Goal: Task Accomplishment & Management: Manage account settings

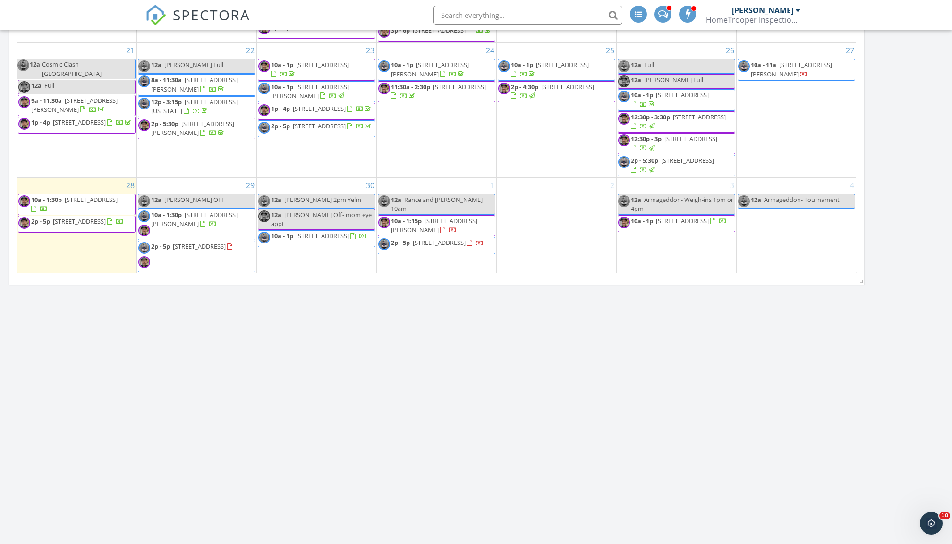
scroll to position [1062, 0]
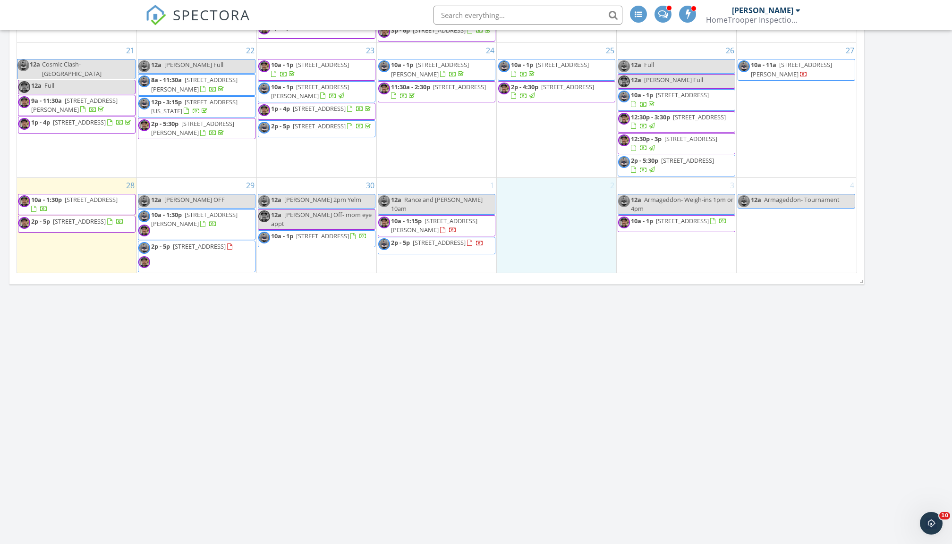
click at [560, 197] on div "2" at bounding box center [556, 225] width 119 height 95
click at [555, 182] on link "Cancel" at bounding box center [554, 187] width 49 height 15
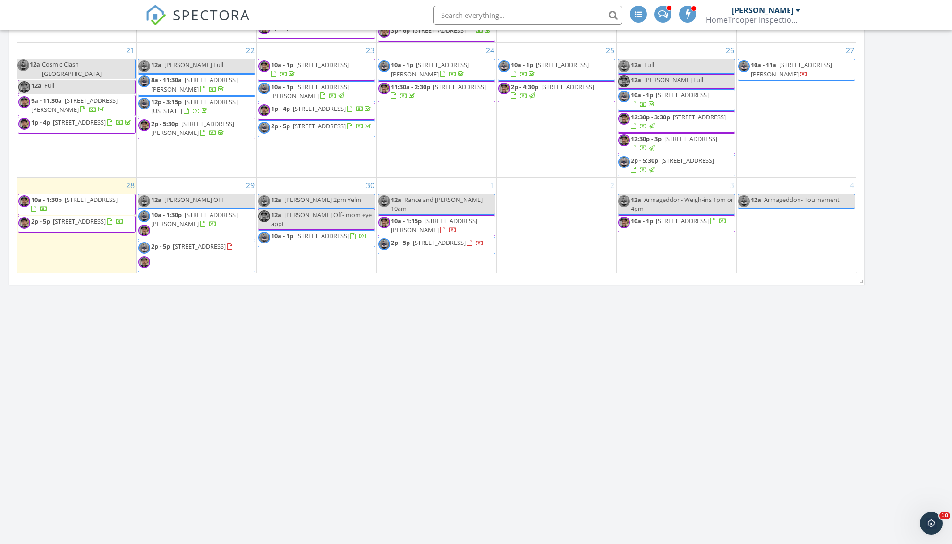
click at [557, 192] on div "2" at bounding box center [556, 225] width 119 height 95
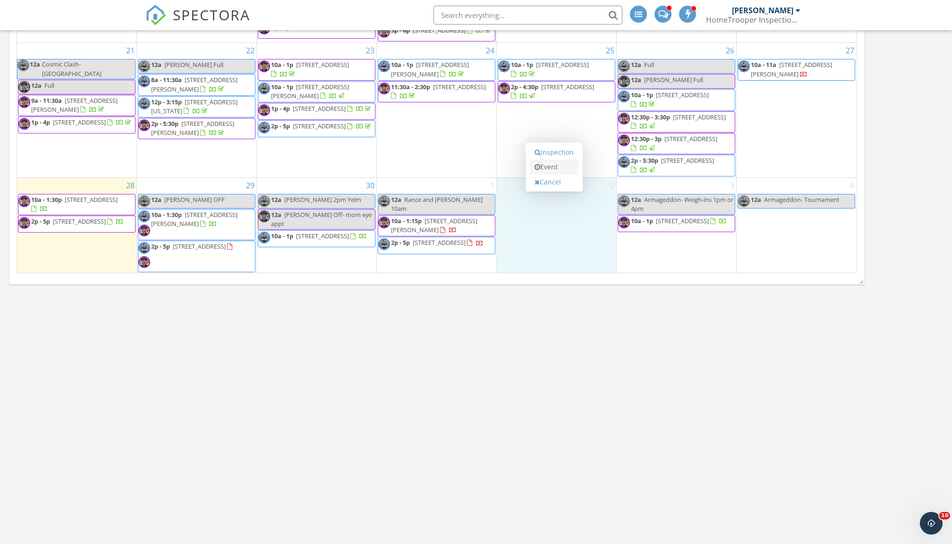
click at [555, 166] on link "Event" at bounding box center [554, 167] width 49 height 15
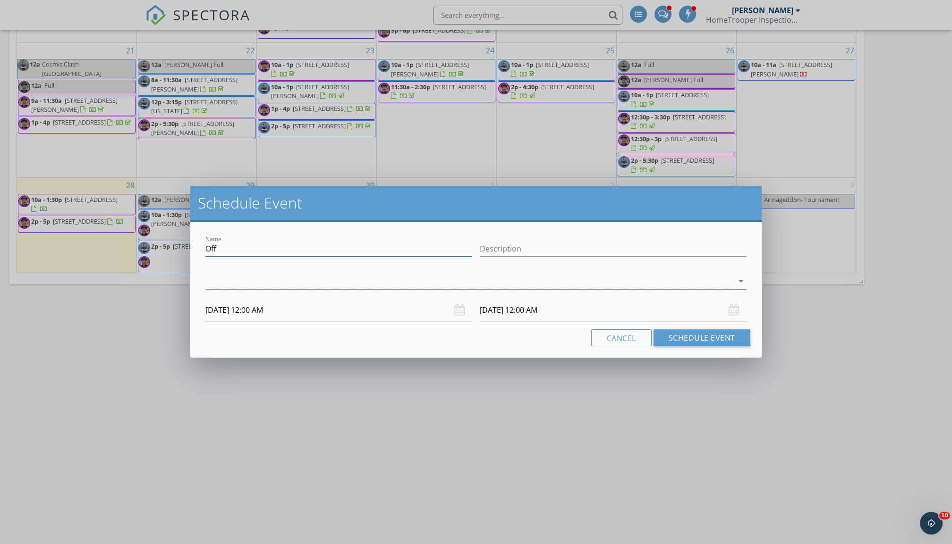
click at [333, 251] on input "Off" at bounding box center [338, 249] width 267 height 16
click at [316, 286] on div at bounding box center [469, 282] width 528 height 16
click at [0, 0] on div "check_box_outline_blank [PERSON_NAME]" at bounding box center [0, 0] width 0 height 0
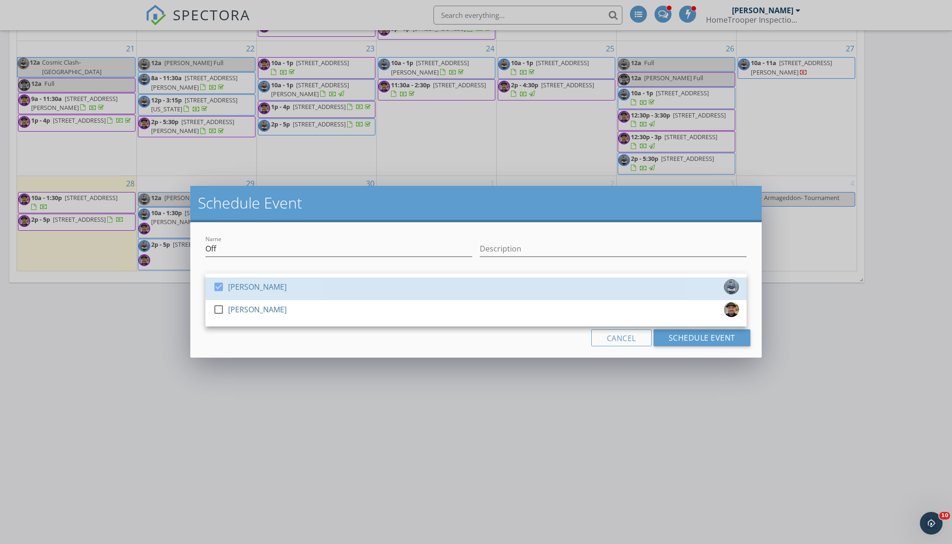
click at [316, 286] on div "check_box [PERSON_NAME]" at bounding box center [476, 289] width 526 height 19
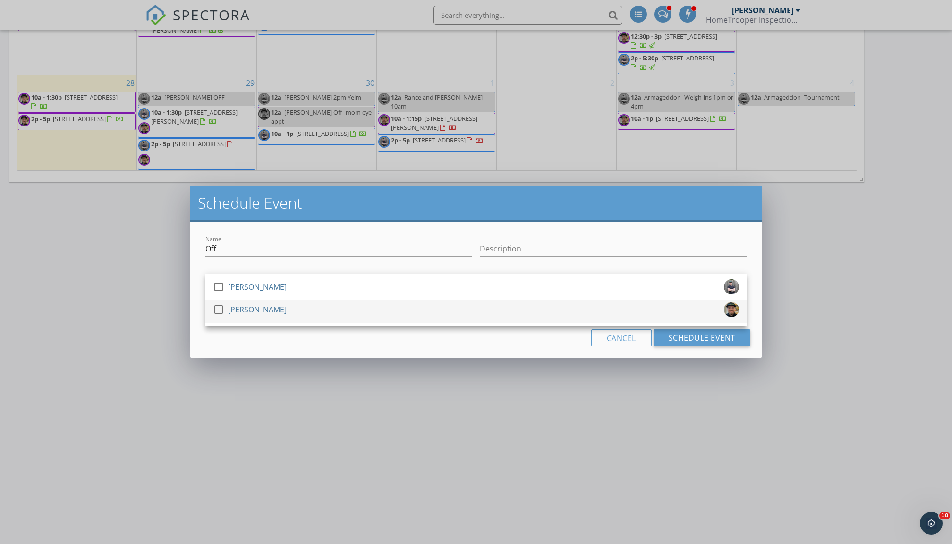
scroll to position [1161, 0]
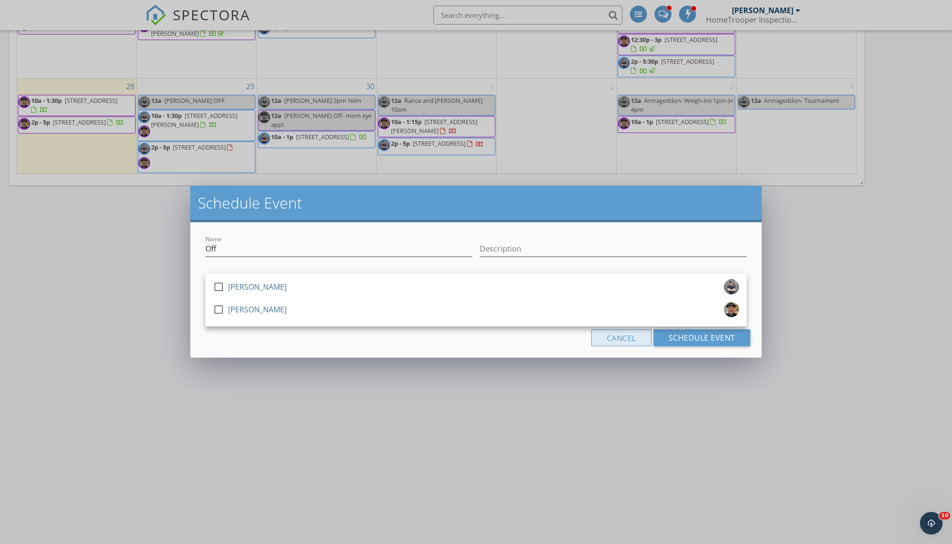
click at [614, 345] on button "Cancel" at bounding box center [621, 338] width 60 height 17
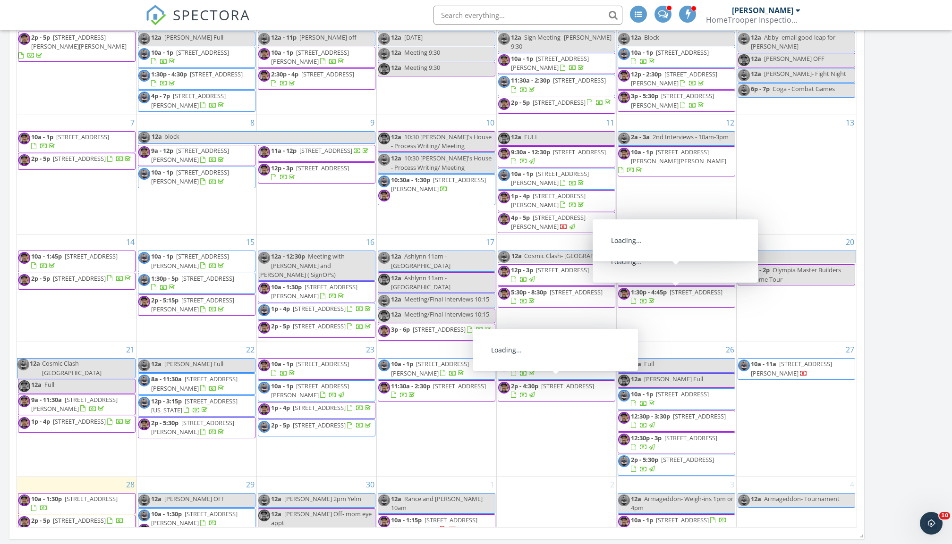
scroll to position [0, 0]
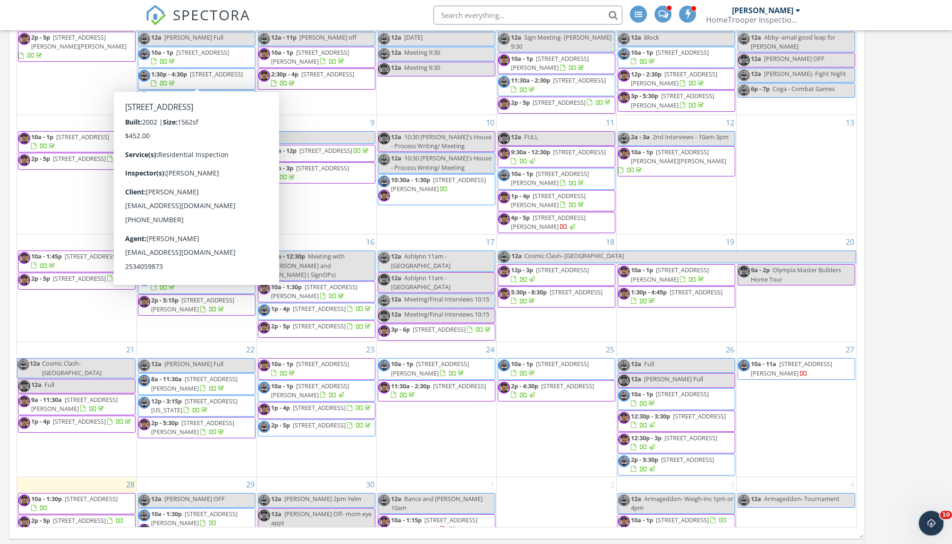
click at [928, 525] on icon "Open Intercom Messenger" at bounding box center [930, 523] width 16 height 16
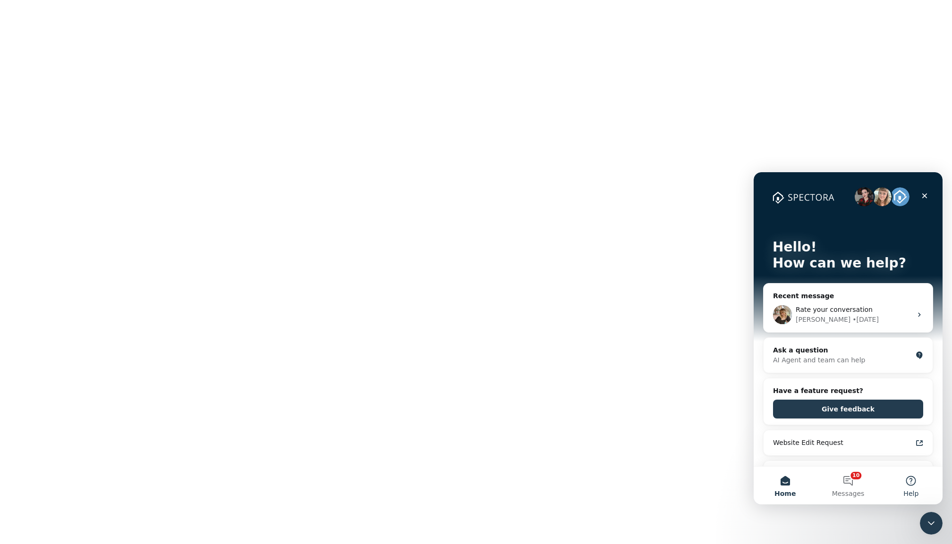
click at [915, 486] on button "Help" at bounding box center [911, 486] width 63 height 38
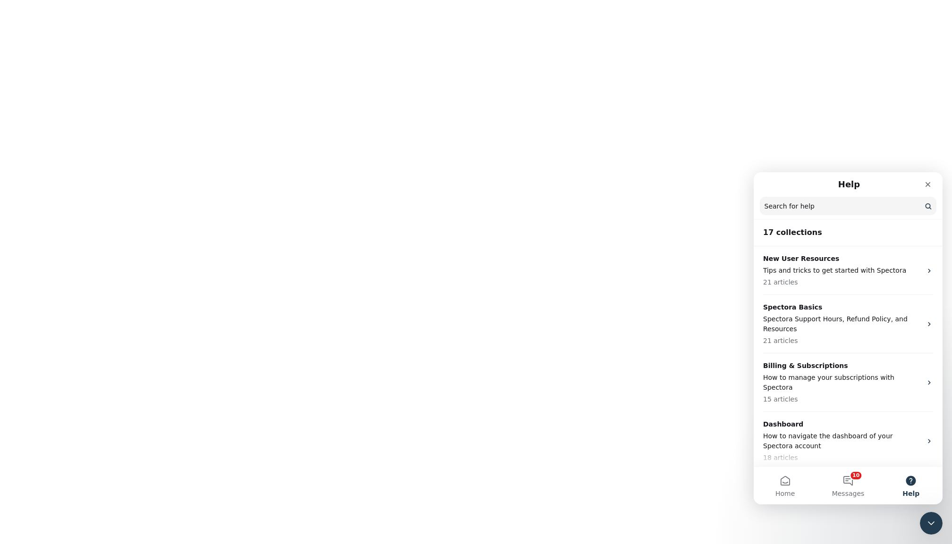
click at [805, 205] on input "Search for help" at bounding box center [848, 206] width 177 height 18
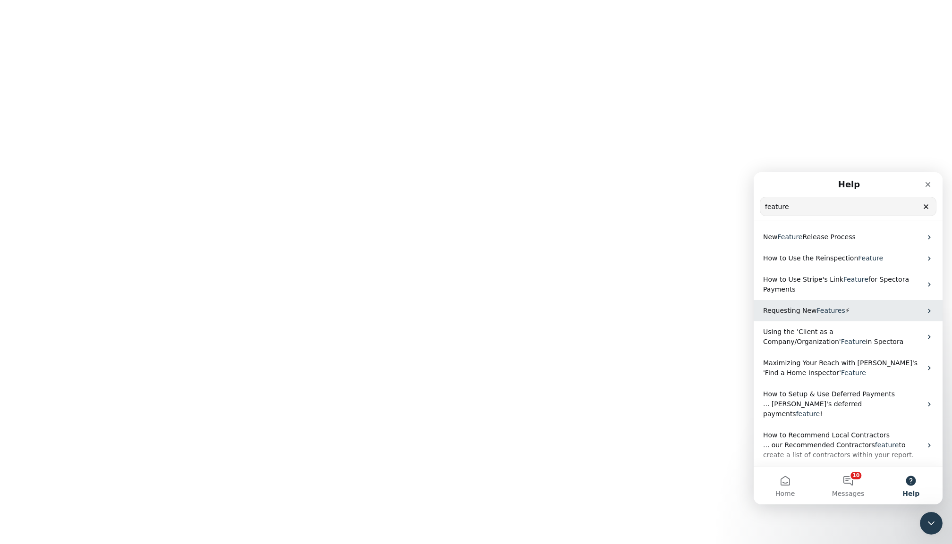
type input "feature"
click at [850, 307] on span "⚡" at bounding box center [847, 311] width 5 height 8
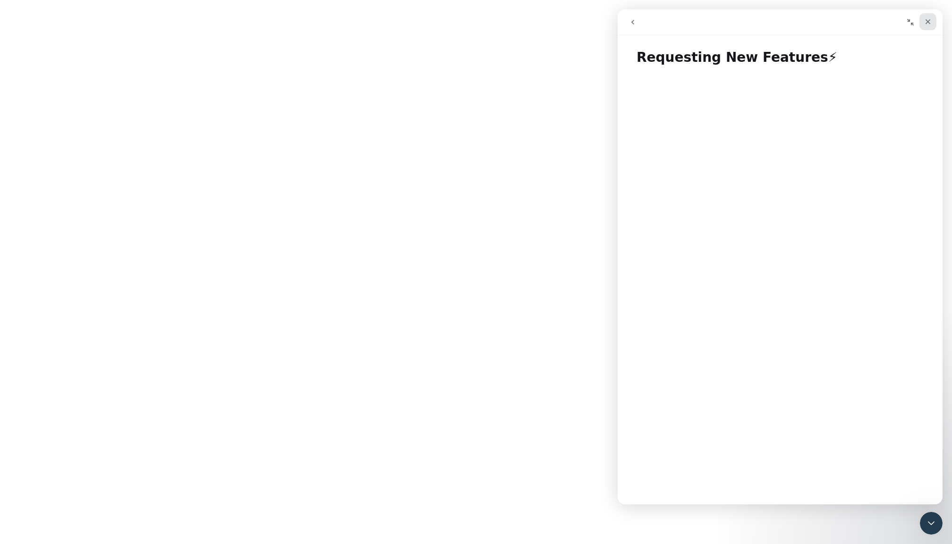
click at [935, 23] on div "Close" at bounding box center [927, 21] width 17 height 17
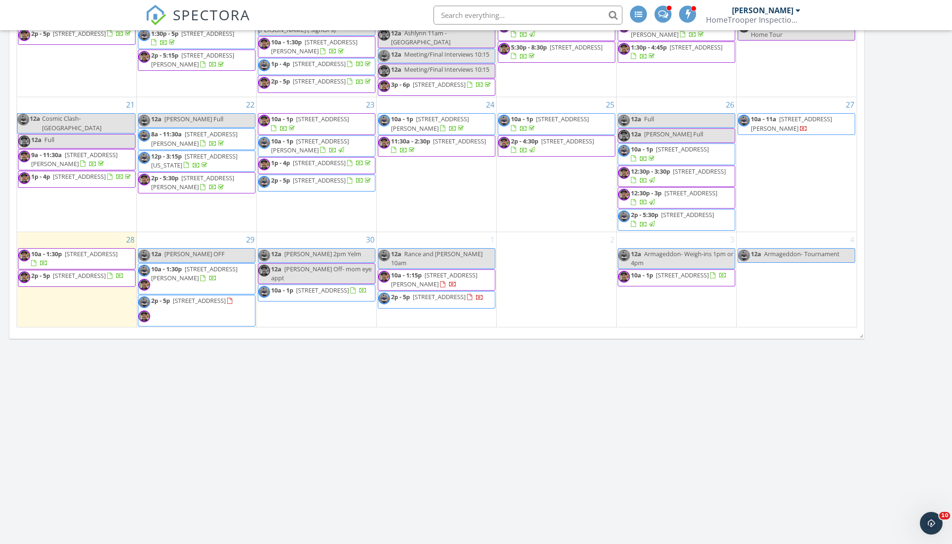
scroll to position [1026, 0]
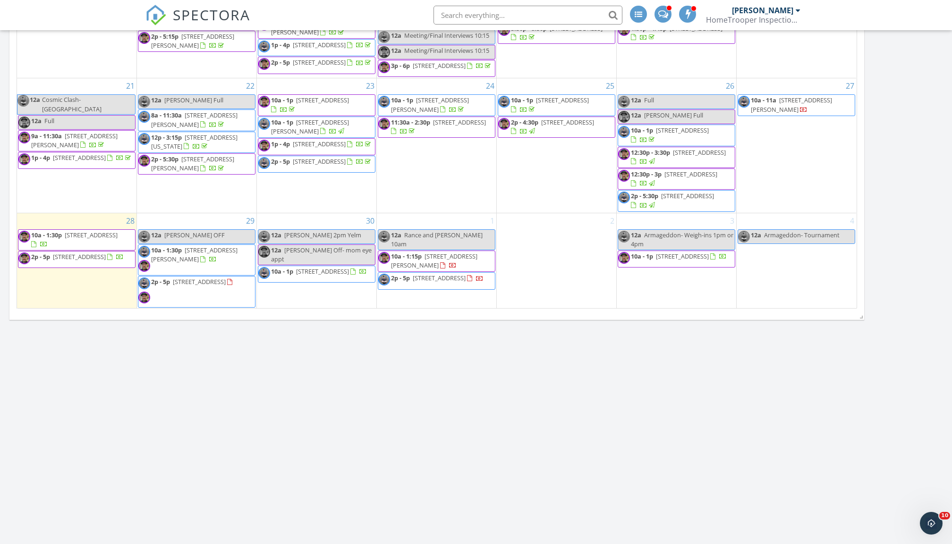
click at [206, 229] on link "12a [PERSON_NAME] OFF" at bounding box center [197, 236] width 118 height 15
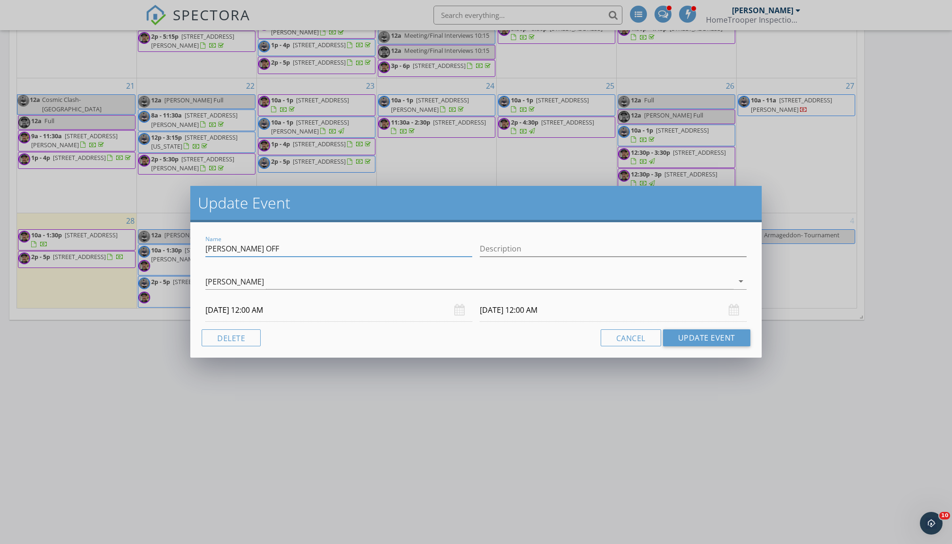
drag, startPoint x: 255, startPoint y: 251, endPoint x: 180, endPoint y: 246, distance: 75.2
click at [180, 246] on div "Update Event Name [PERSON_NAME] OFF Description [PERSON_NAME] arrow_drop_down […" at bounding box center [476, 272] width 952 height 544
type input "[PERSON_NAME] 1st DAY!"
click at [710, 341] on button "Update Event" at bounding box center [706, 338] width 87 height 17
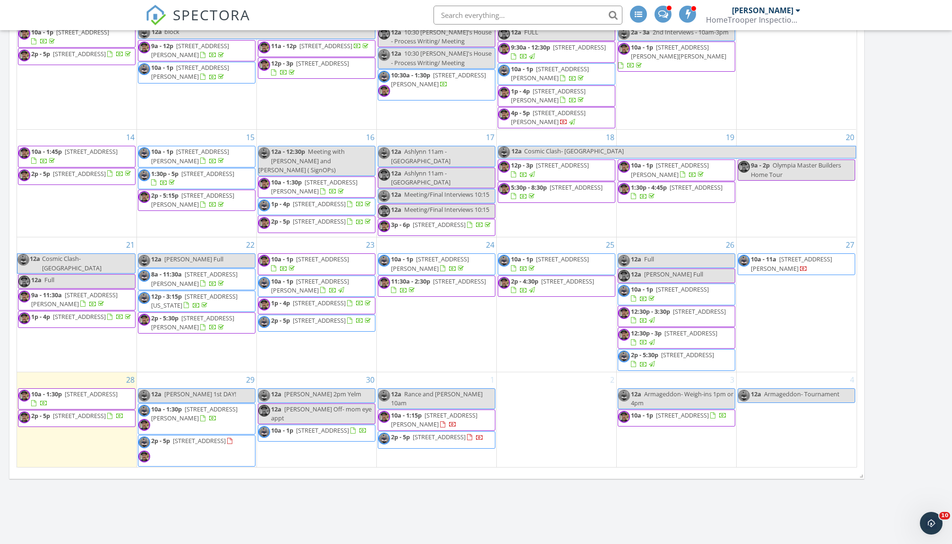
scroll to position [46, 0]
